Goal: Transaction & Acquisition: Purchase product/service

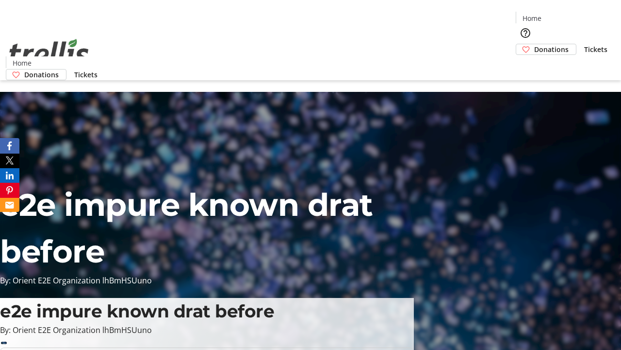
click at [535, 44] on span "Donations" at bounding box center [552, 49] width 34 height 10
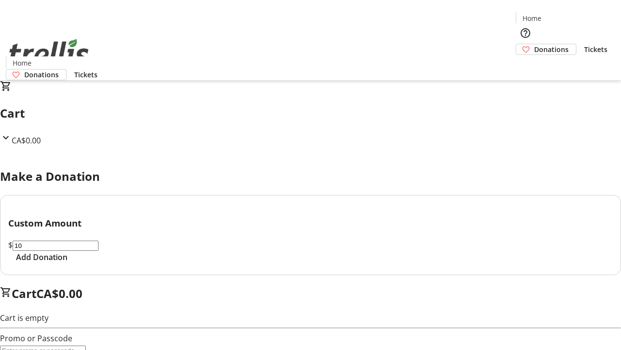
click at [67, 263] on span "Add Donation" at bounding box center [41, 257] width 51 height 12
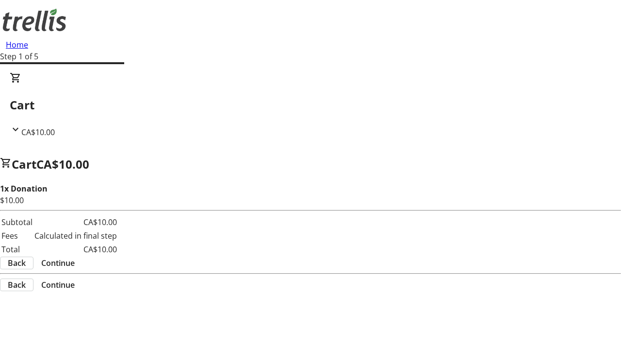
select select "CA"
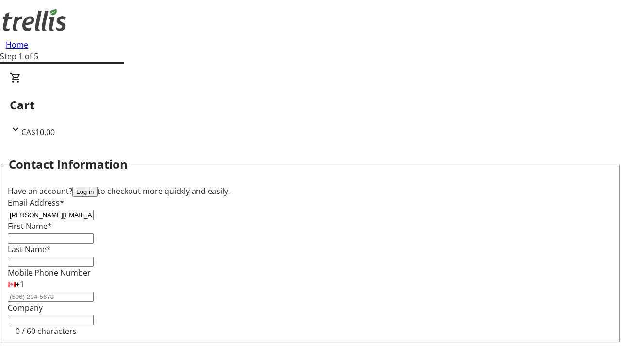
type input "[PERSON_NAME][EMAIL_ADDRESS][DOMAIN_NAME]"
type input "[PERSON_NAME]"
type input "[STREET_ADDRESS][PERSON_NAME]"
type input "Kelowna"
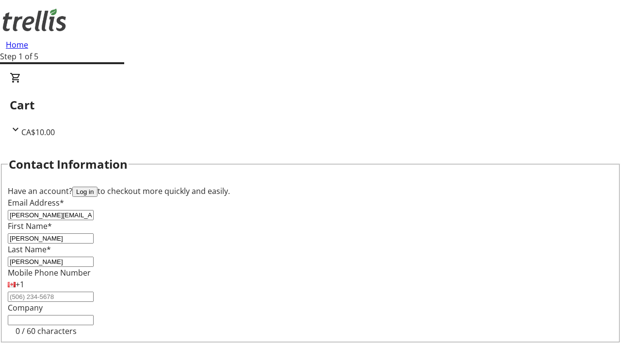
scroll to position [85, 0]
